Goal: Find specific page/section: Find specific page/section

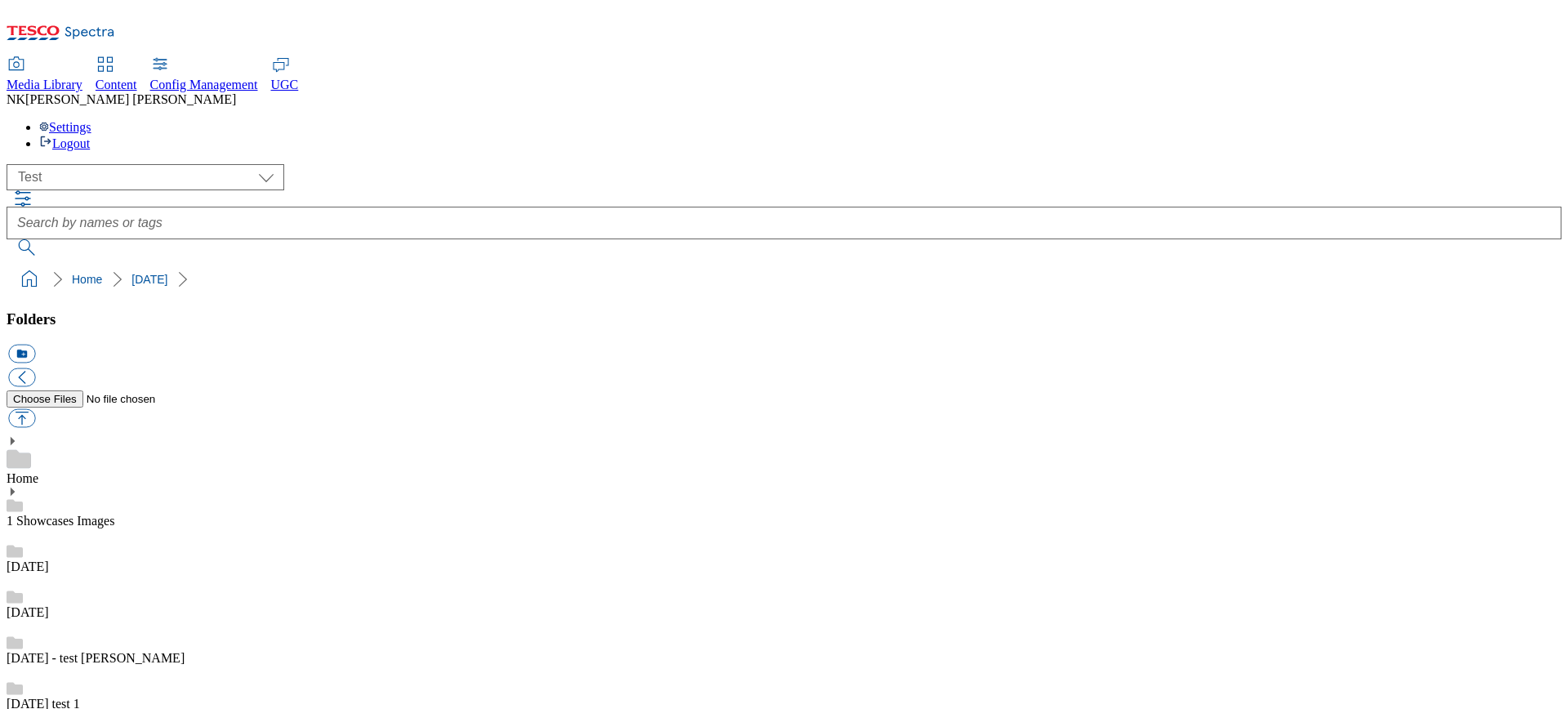
select select "flare-test"
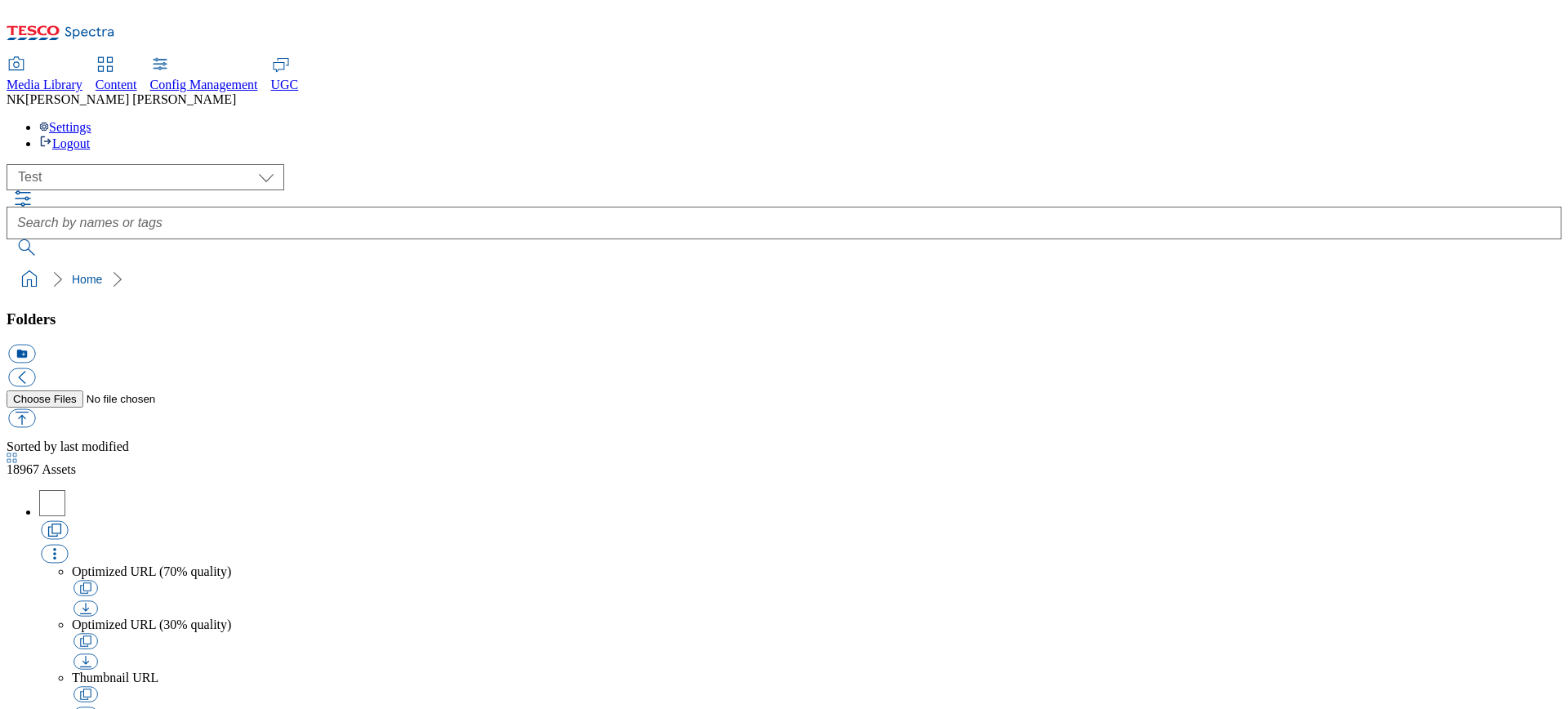
scroll to position [1, 0]
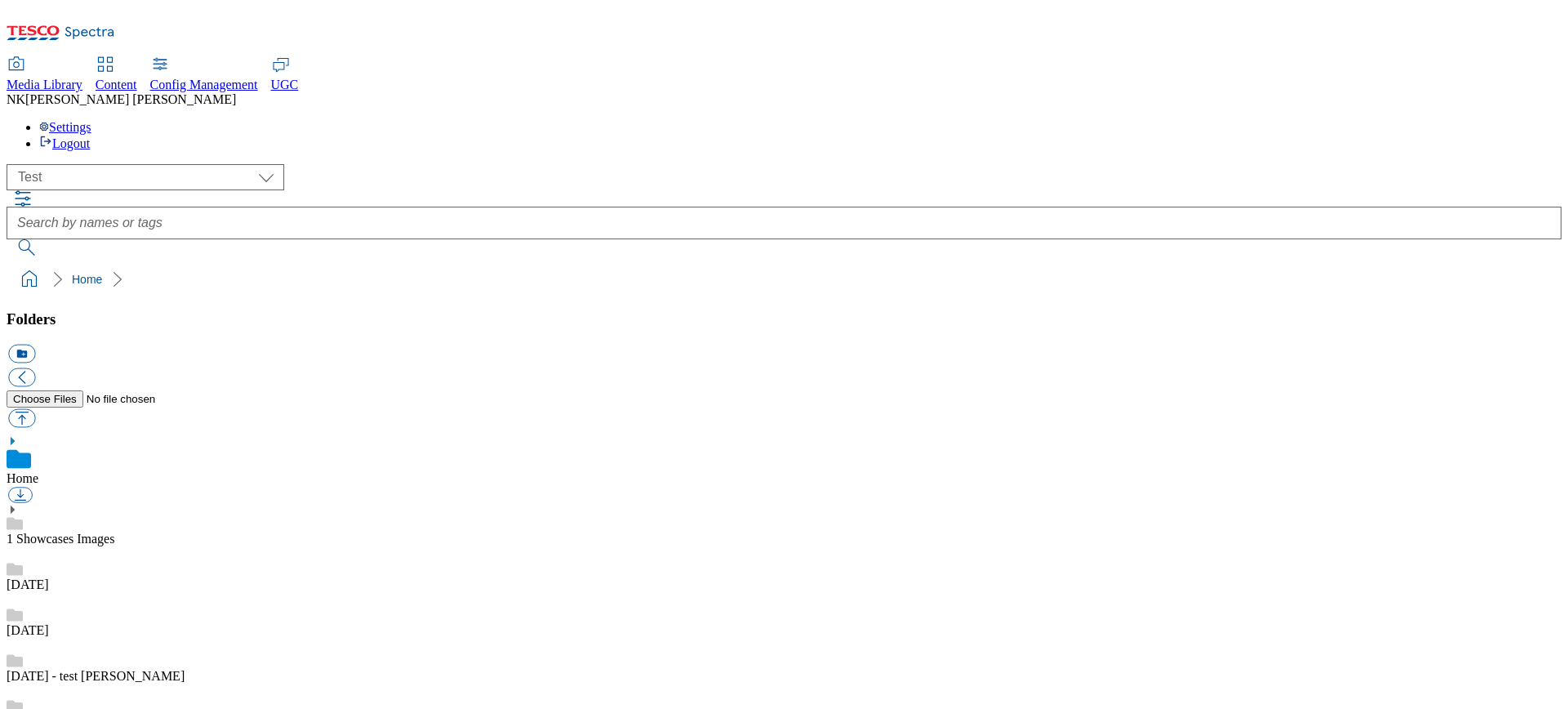
click at [401, 164] on div "( optional ) All all CE Clubcard Boost UK Clubcard Marketing Clubcard ROI clubc…" at bounding box center [784, 177] width 1555 height 26
click at [108, 592] on div "12 sept" at bounding box center [784, 615] width 1555 height 46
click at [411, 164] on div "( optional ) All all CE Clubcard Boost UK Clubcard Marketing Clubcard ROI clubc…" at bounding box center [784, 177] width 1555 height 26
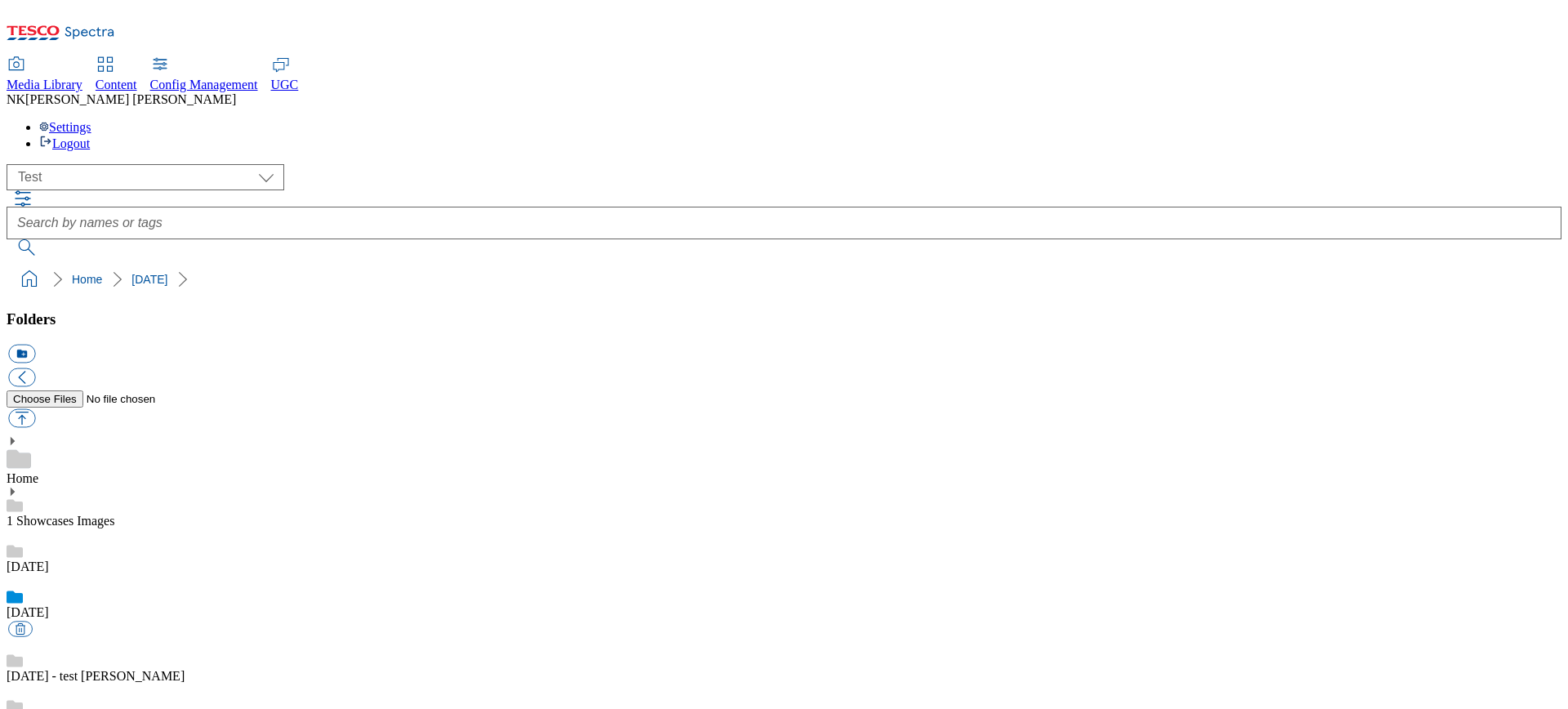
click at [93, 670] on link "14 june - test shantanu" at bounding box center [95, 676] width 178 height 13
click at [469, 164] on div "( optional ) All all CE Clubcard Boost UK Clubcard Marketing Clubcard ROI clubc…" at bounding box center [784, 177] width 1555 height 26
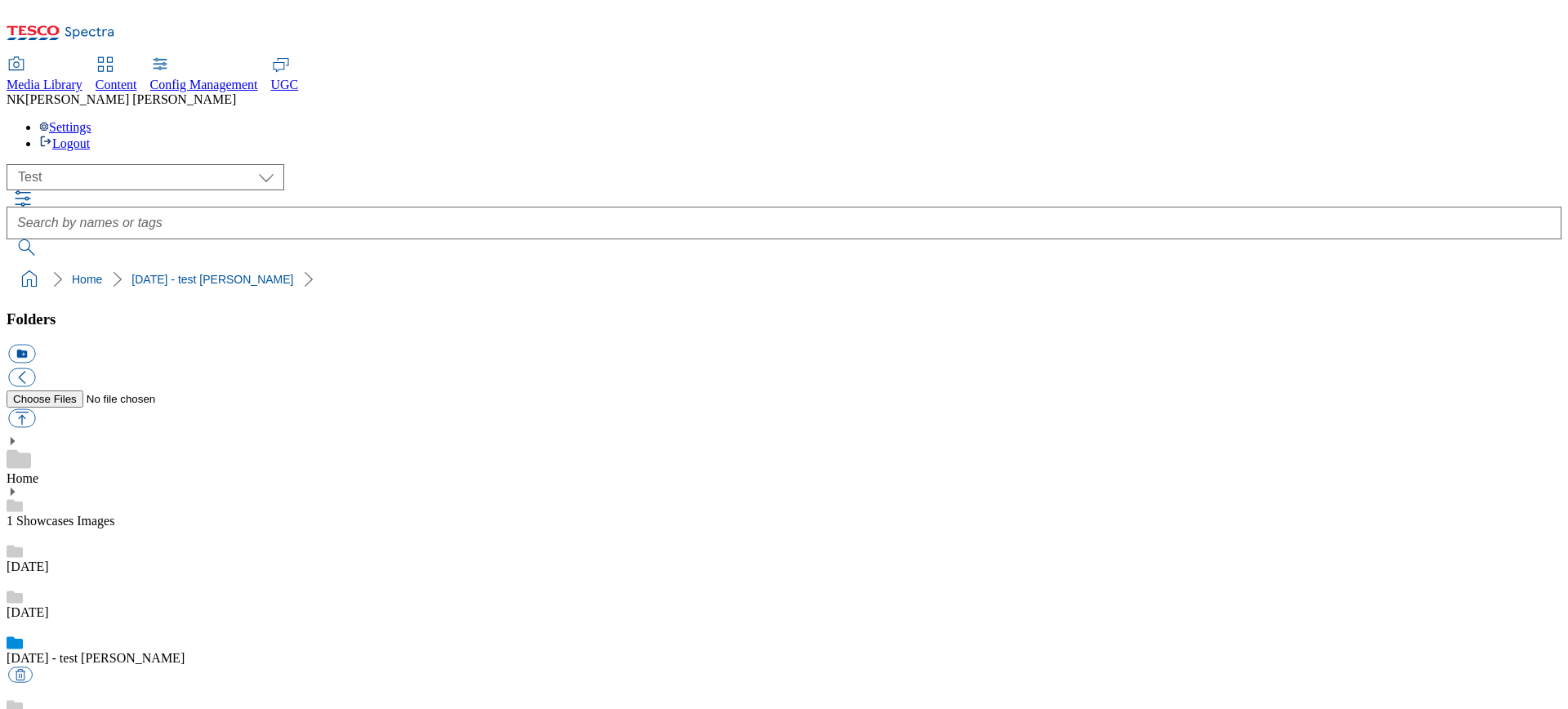
click at [125, 164] on select "All all CE Clubcard Boost UK Clubcard Marketing Clubcard ROI clubcard-boost-uk …" at bounding box center [145, 177] width 278 height 26
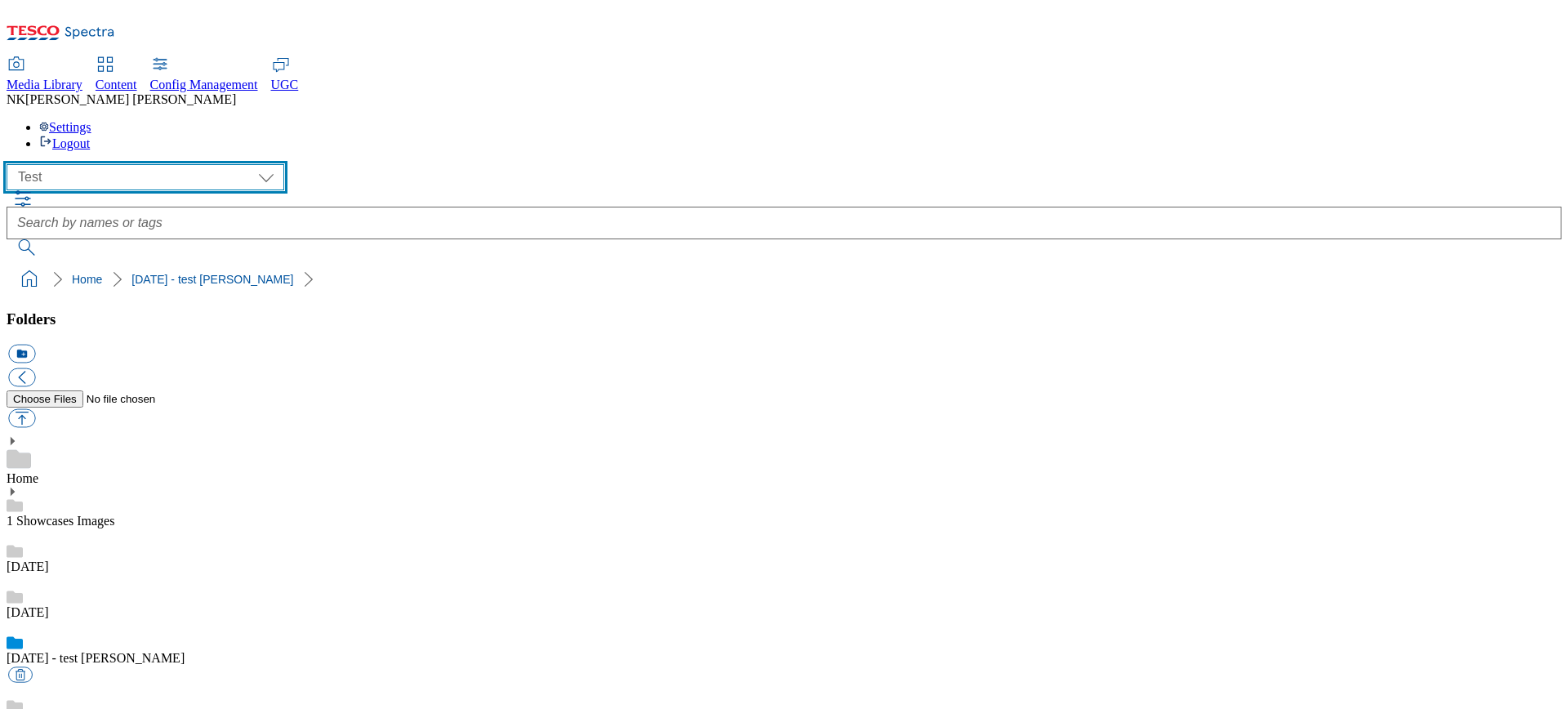
click at [128, 164] on select "All all CE Clubcard Boost UK Clubcard Marketing Clubcard ROI clubcard-boost-uk …" at bounding box center [145, 177] width 278 height 26
select select "flare-ghs-mktg"
click at [12, 164] on select "All all CE Clubcard Boost UK Clubcard Marketing Clubcard ROI clubcard-boost-uk …" at bounding box center [145, 177] width 278 height 26
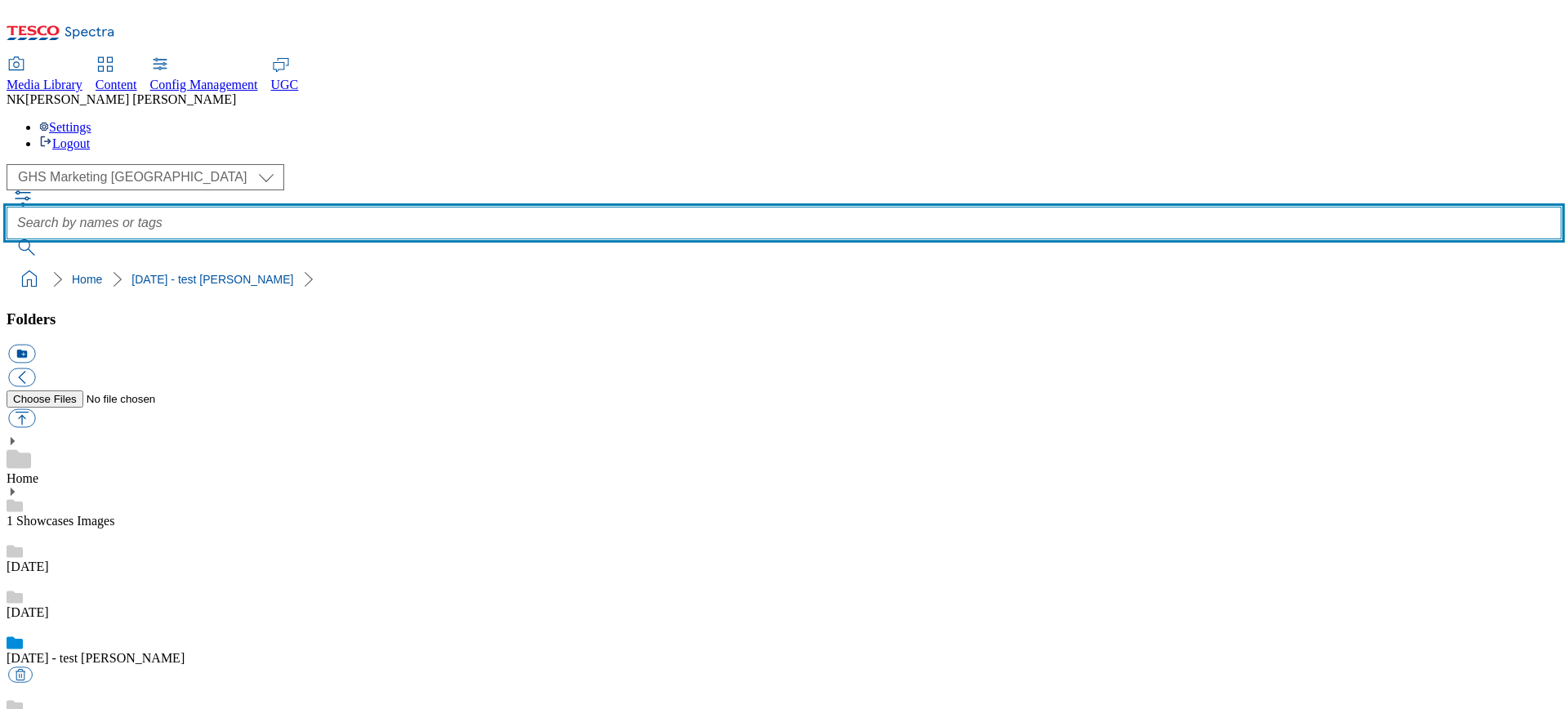
click at [674, 207] on input "text" at bounding box center [784, 223] width 1555 height 32
paste input "no-image.jpeg"
type input "no-image"
click at [6, 239] on button "submit" at bounding box center [27, 247] width 42 height 16
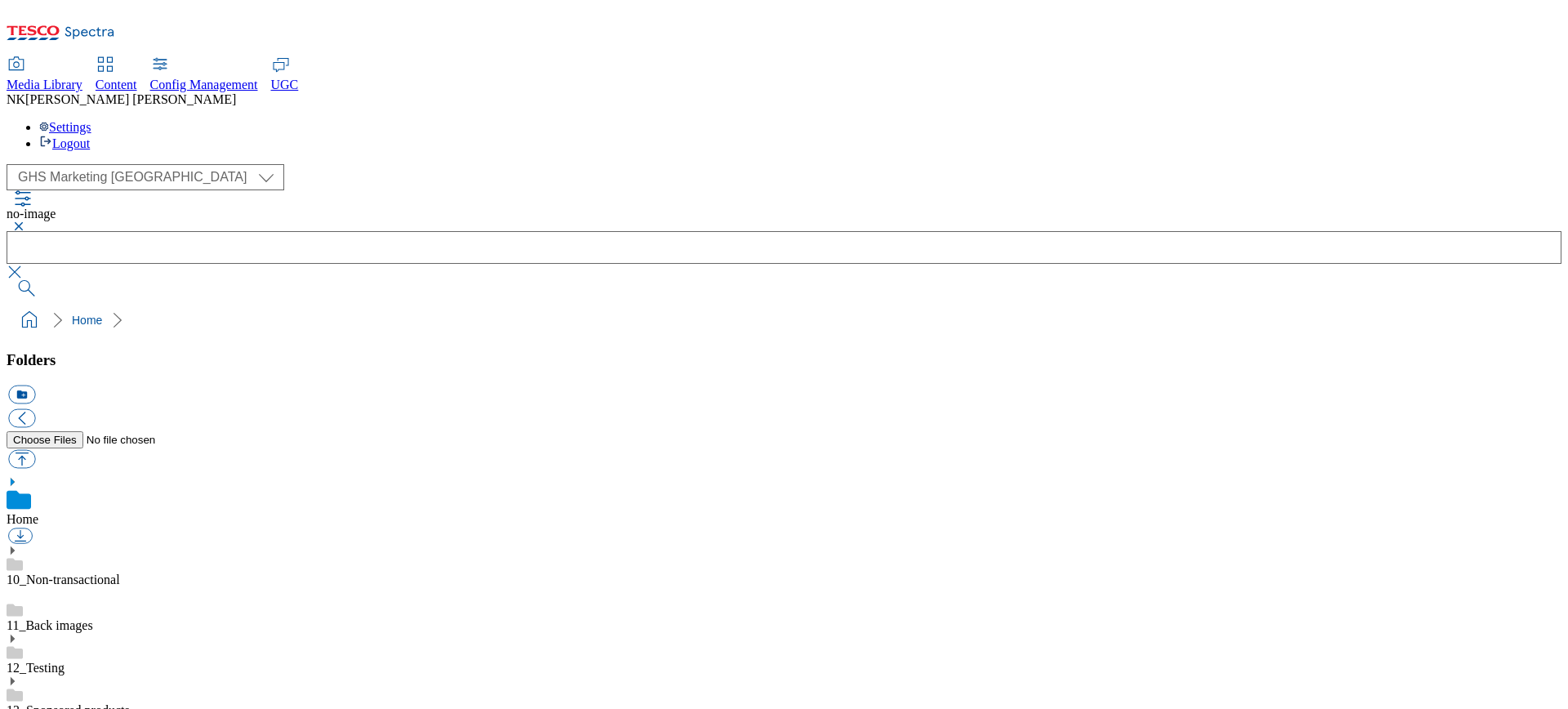
click at [377, 164] on div "( optional ) All all CE Clubcard Boost UK Clubcard Marketing Clubcard ROI clubc…" at bounding box center [784, 177] width 1555 height 26
click at [26, 221] on button "button" at bounding box center [16, 226] width 20 height 10
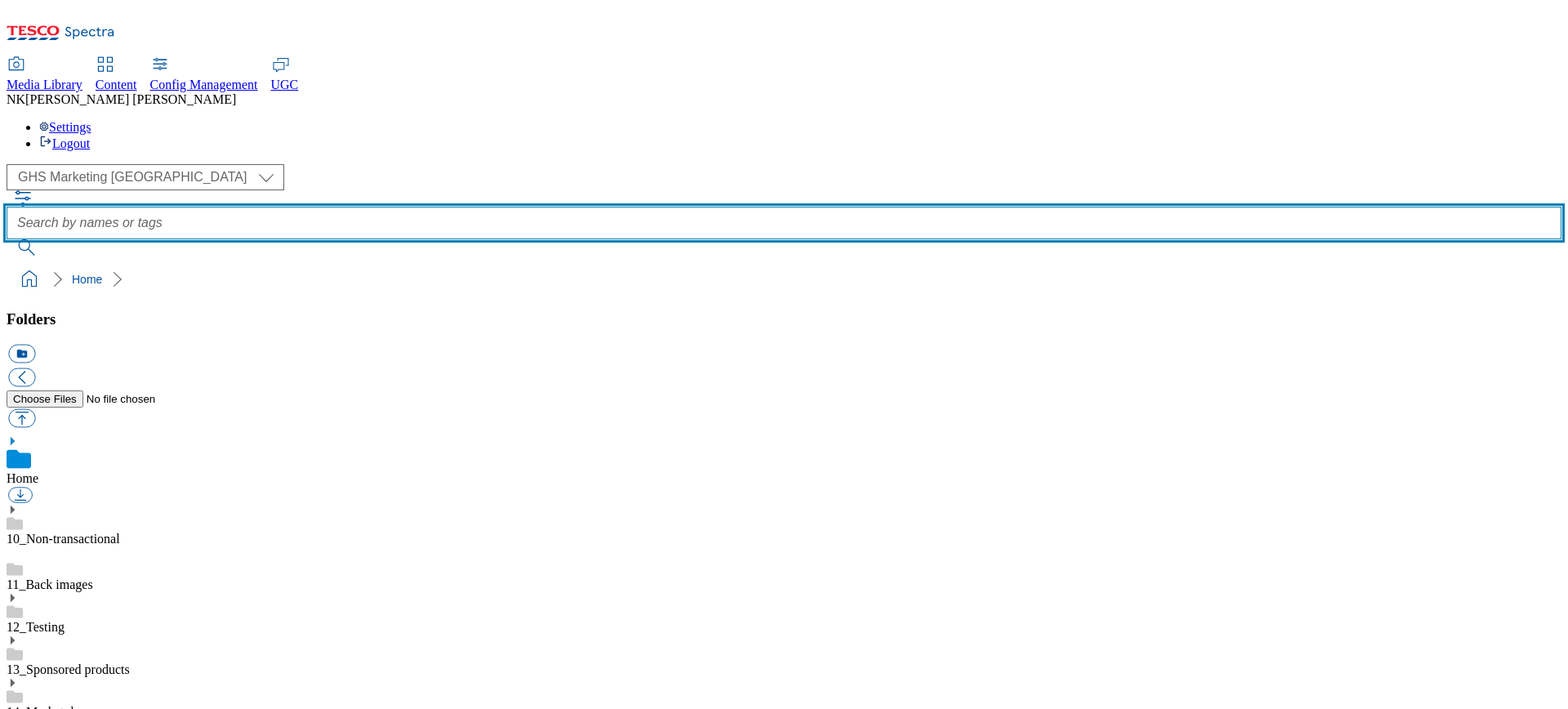
click at [643, 207] on input "text" at bounding box center [784, 223] width 1555 height 32
paste input "no-image.jpeg"
type input "no-image.jpeg"
click at [6, 239] on button "submit" at bounding box center [27, 247] width 42 height 16
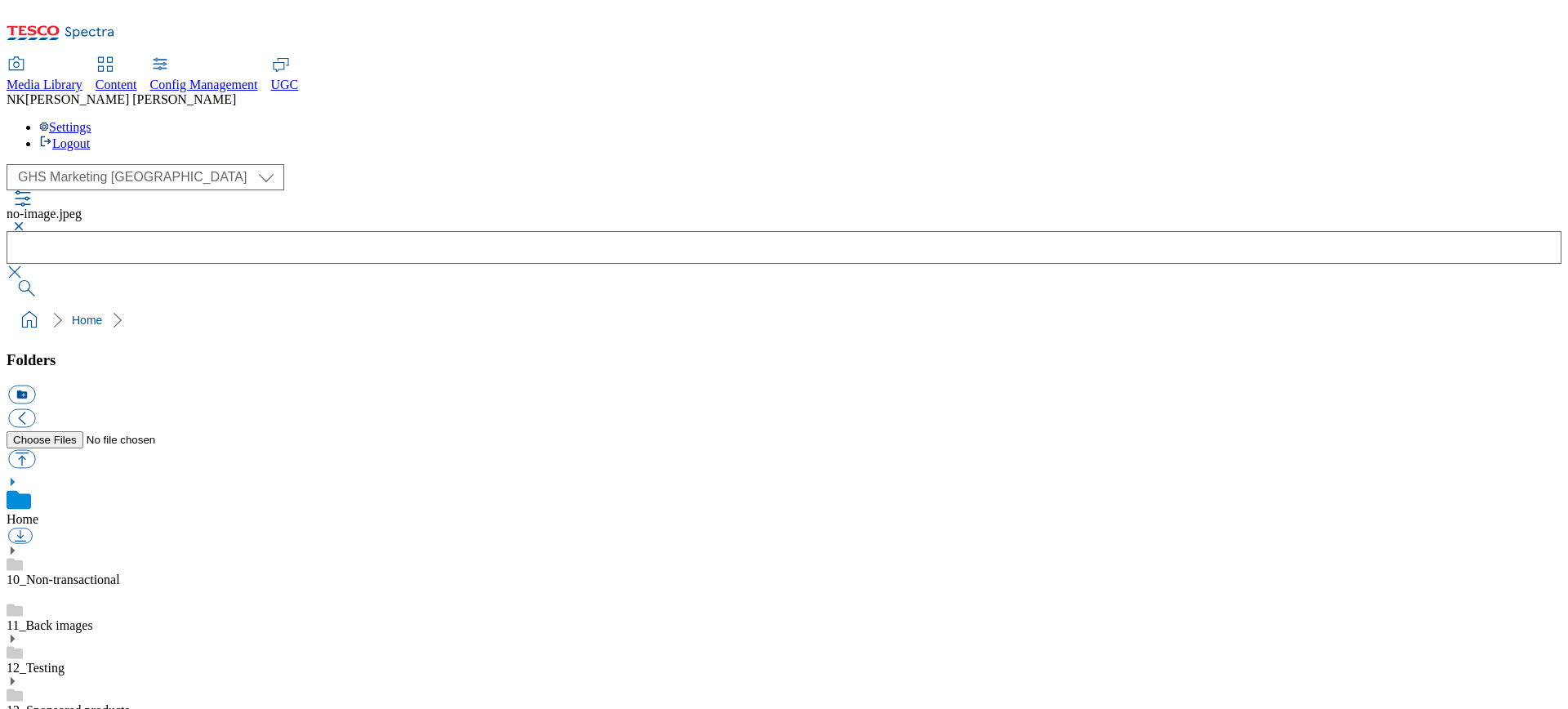
click at [382, 164] on div "( optional ) All all CE Clubcard Boost UK Clubcard Marketing Clubcard ROI clubc…" at bounding box center [784, 177] width 1555 height 26
